Goal: Communication & Community: Answer question/provide support

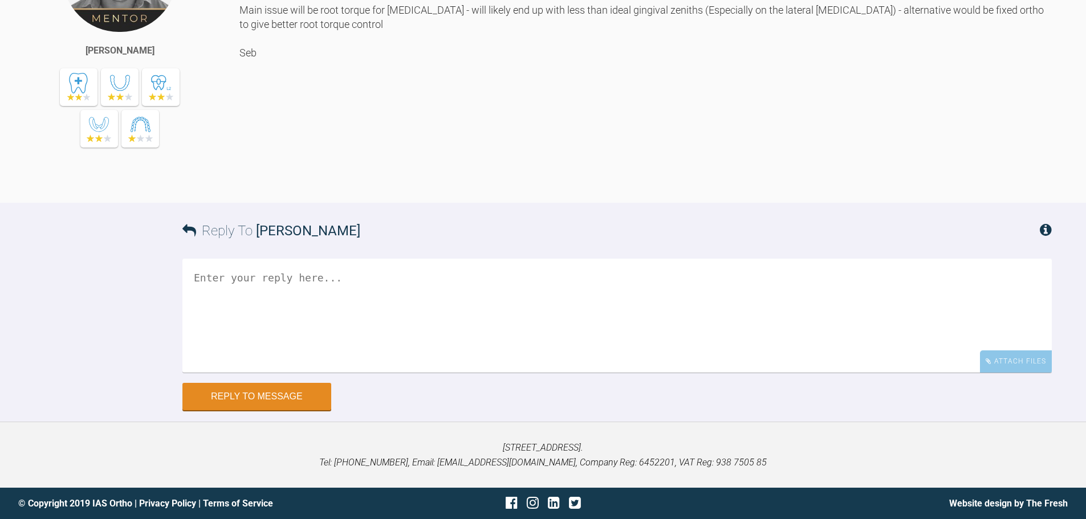
click at [394, 316] on textarea at bounding box center [616, 316] width 869 height 114
type textarea "Hi Seb, would you mind reviewing the new clincheck please? I am not sure about …"
drag, startPoint x: 482, startPoint y: 442, endPoint x: 156, endPoint y: 394, distance: 329.6
click at [156, 394] on div "Reply To Sebastian Wilkins Hi Seb, would you mind reviewing the new clincheck p…" at bounding box center [543, 306] width 1086 height 207
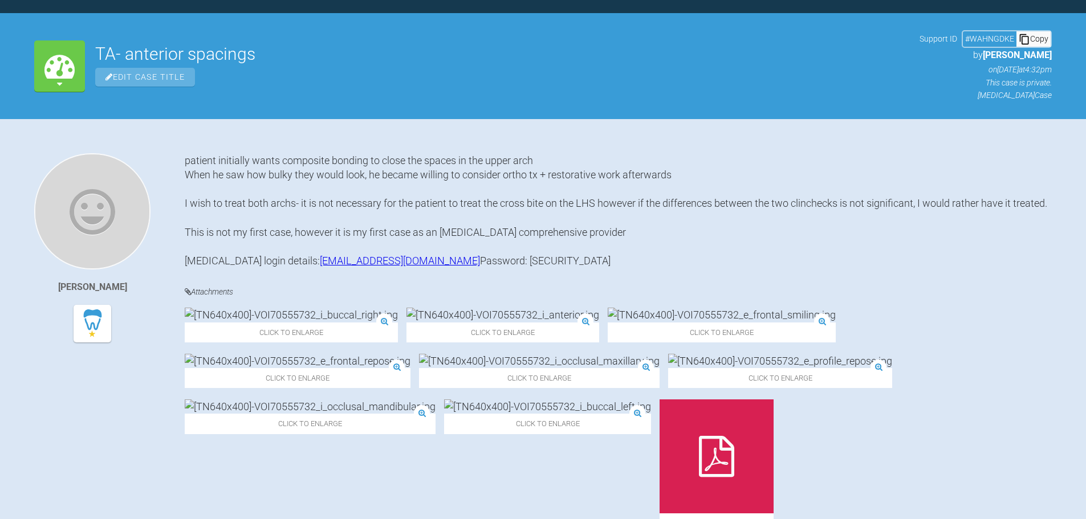
scroll to position [0, 0]
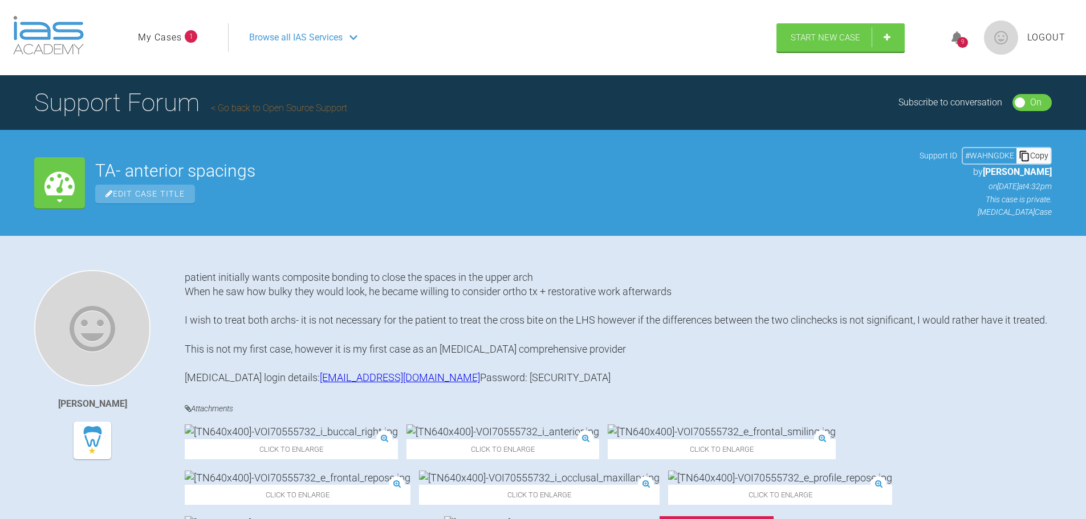
click at [59, 47] on img at bounding box center [48, 35] width 71 height 39
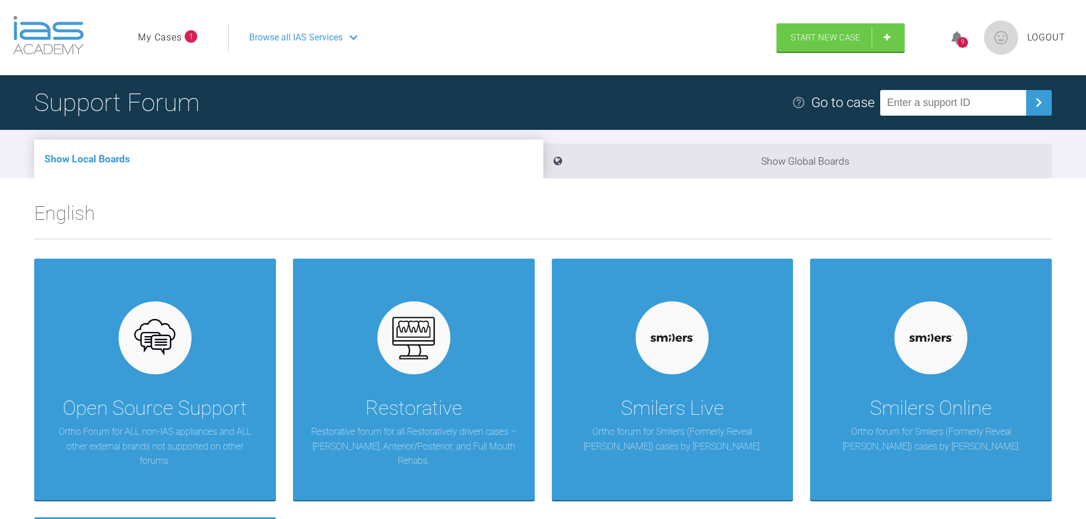
click at [332, 35] on span "Browse all IAS Services" at bounding box center [295, 37] width 93 height 15
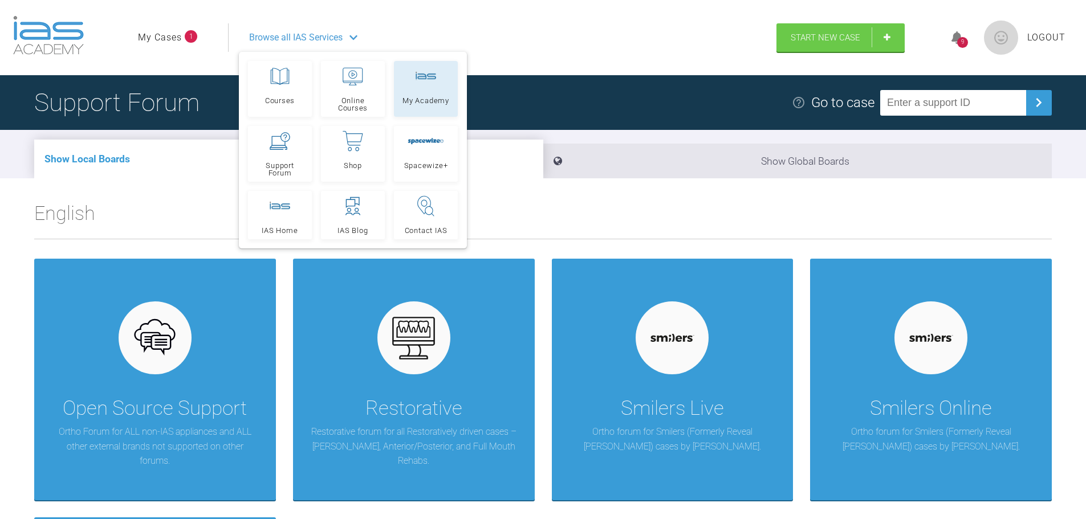
click at [437, 96] on link "My Academy" at bounding box center [426, 89] width 64 height 56
